Goal: Navigation & Orientation: Go to known website

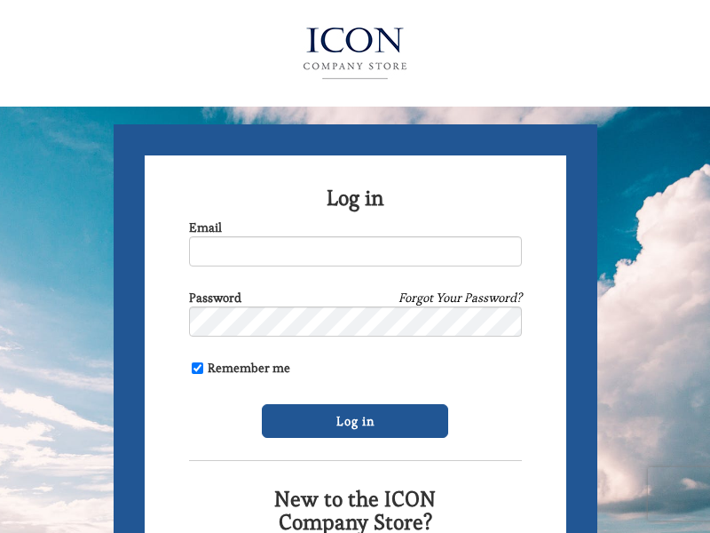
click at [355, 49] on img at bounding box center [355, 53] width 194 height 71
